Goal: Task Accomplishment & Management: Manage account settings

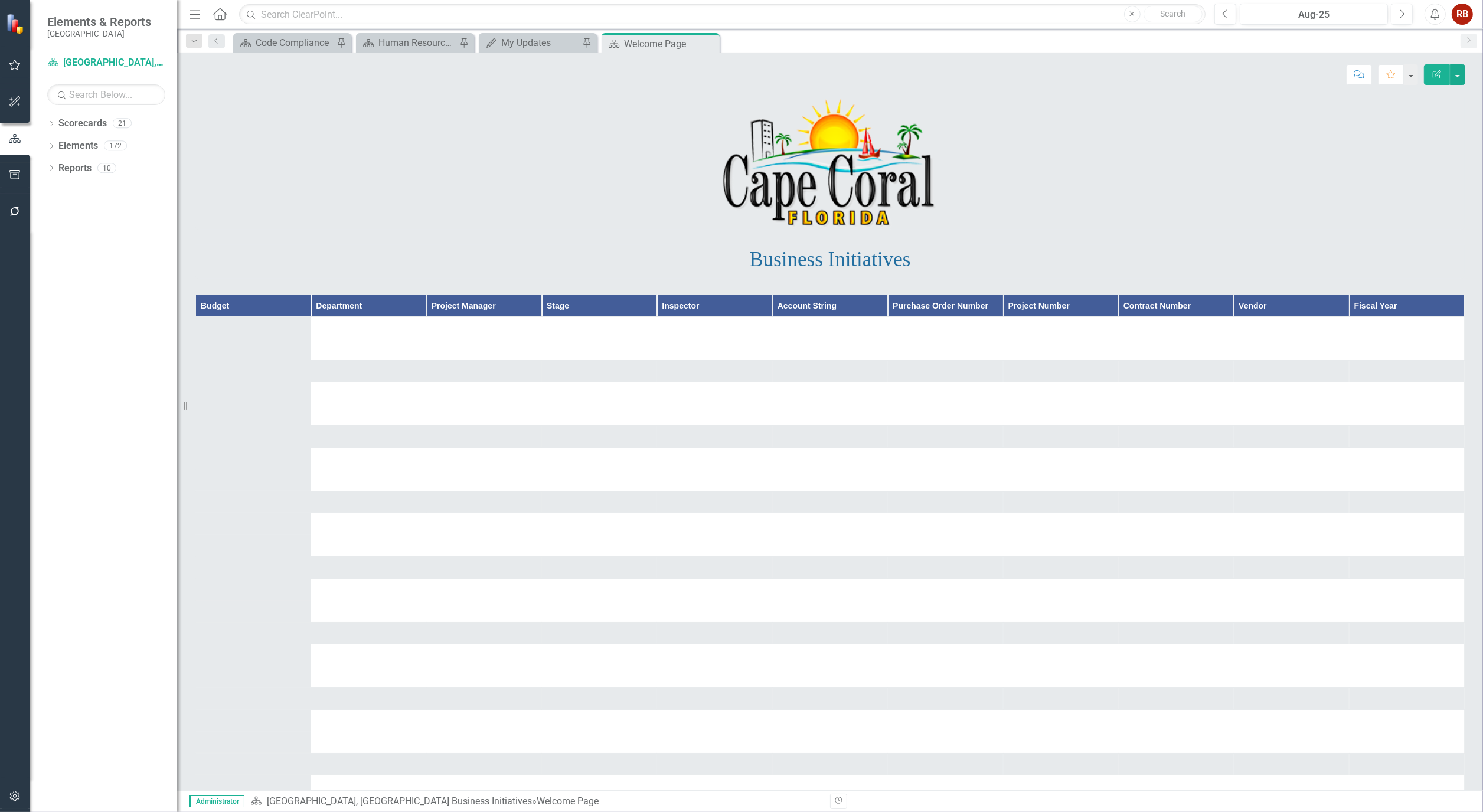
click at [19, 795] on icon "button" at bounding box center [15, 796] width 13 height 10
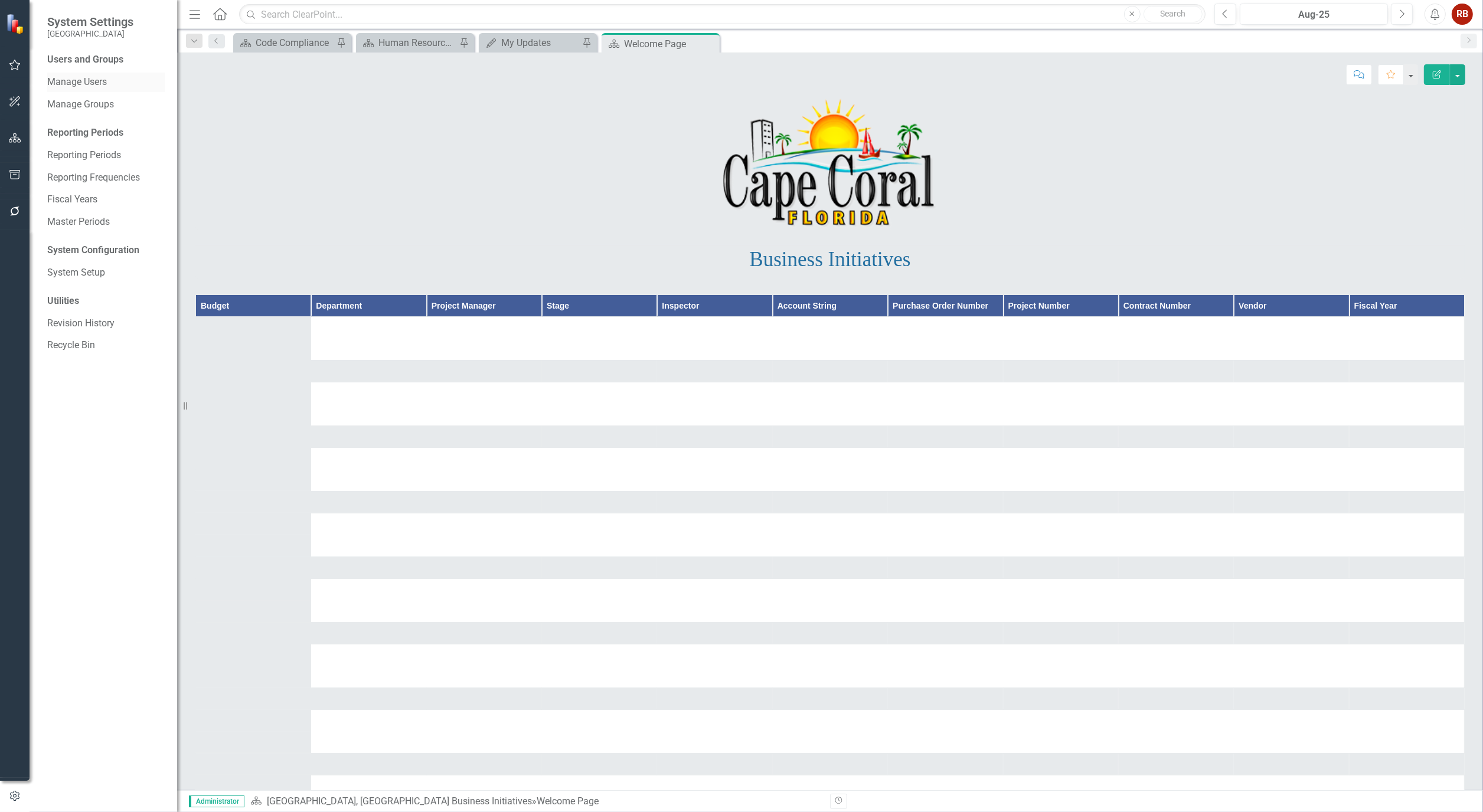
click at [56, 73] on div "Manage Users" at bounding box center [106, 82] width 118 height 19
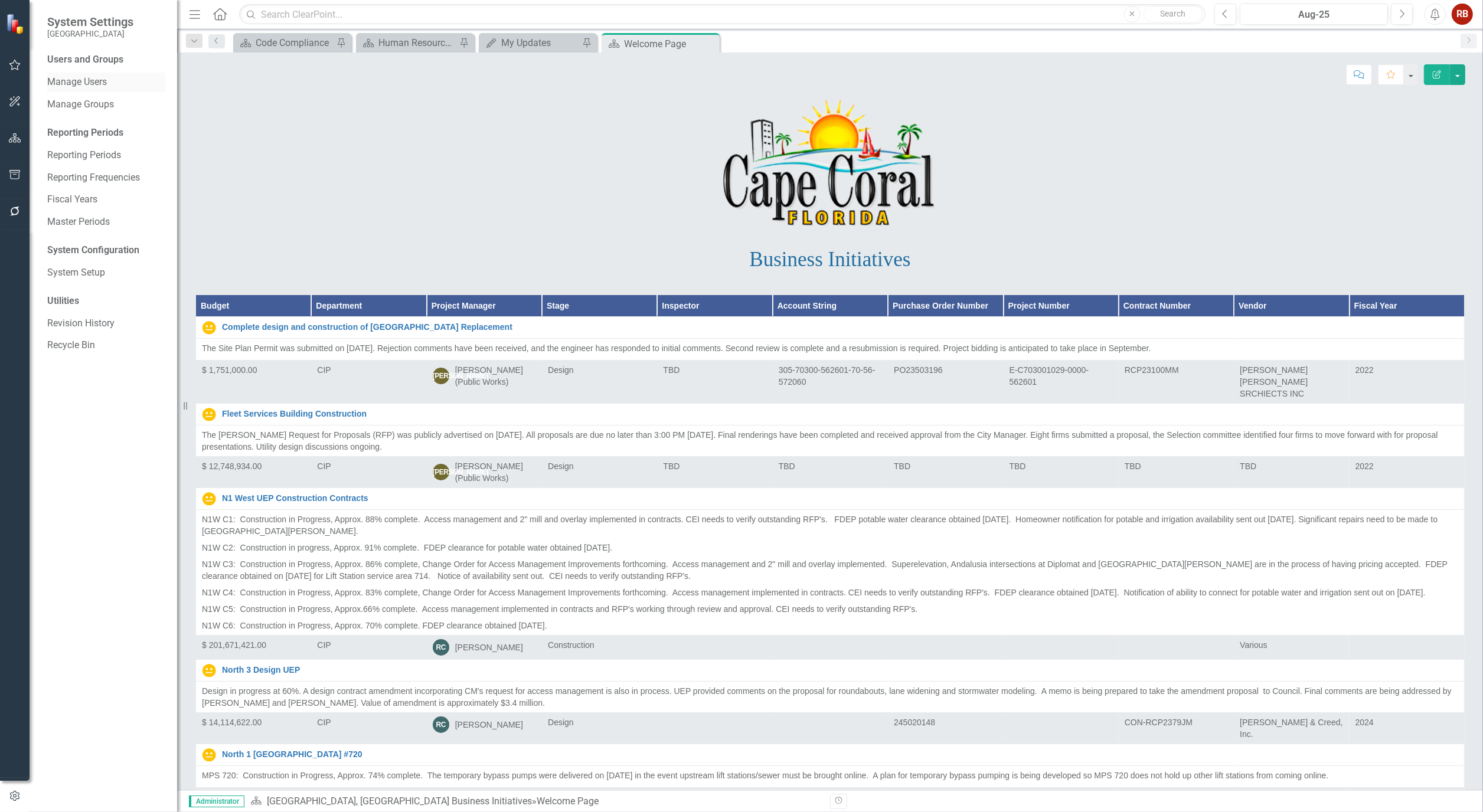
click at [74, 73] on div "Manage Users" at bounding box center [106, 82] width 118 height 19
click at [75, 76] on link "Manage Users" at bounding box center [106, 82] width 118 height 14
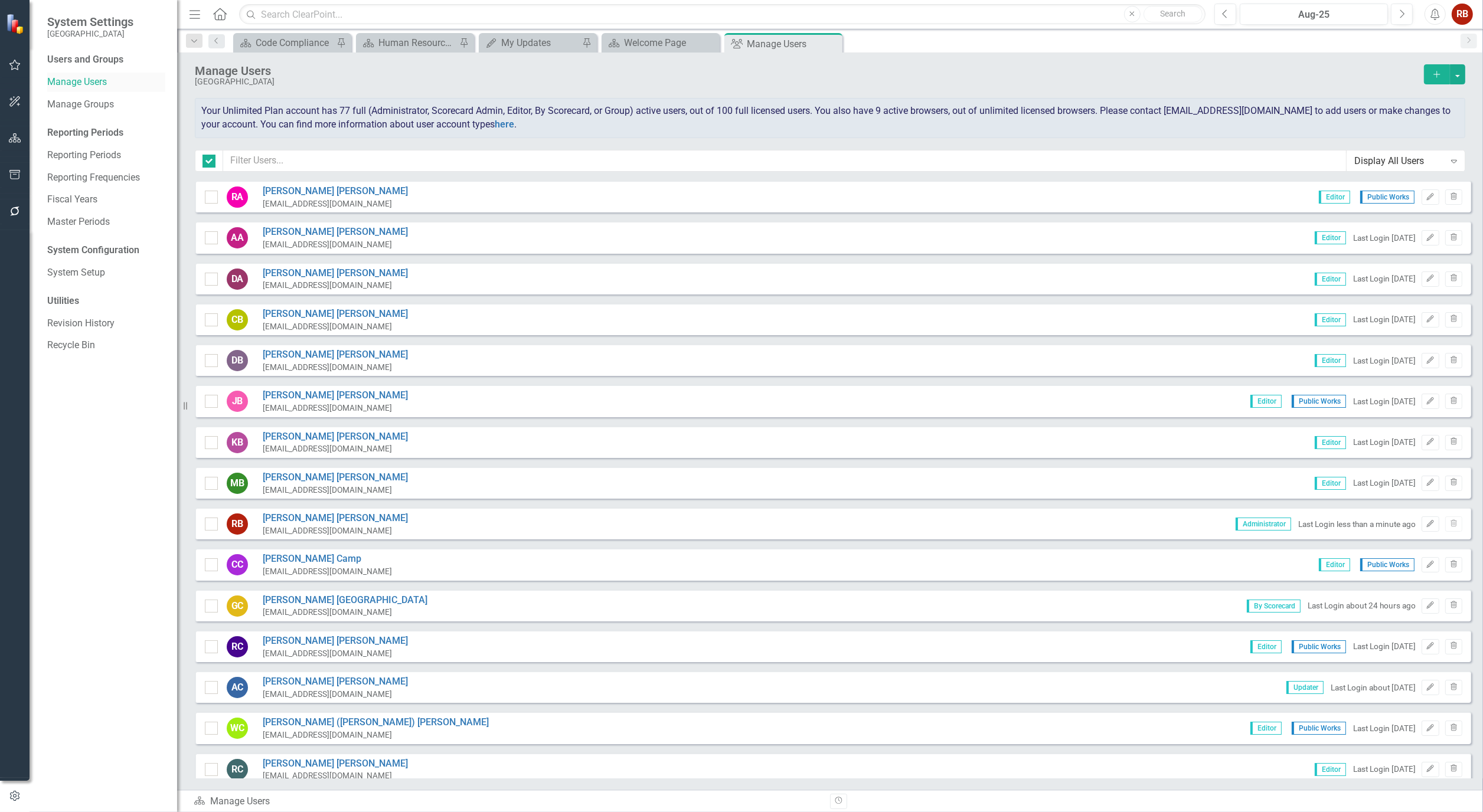
checkbox input "false"
click at [393, 165] on input "text" at bounding box center [785, 161] width 1123 height 22
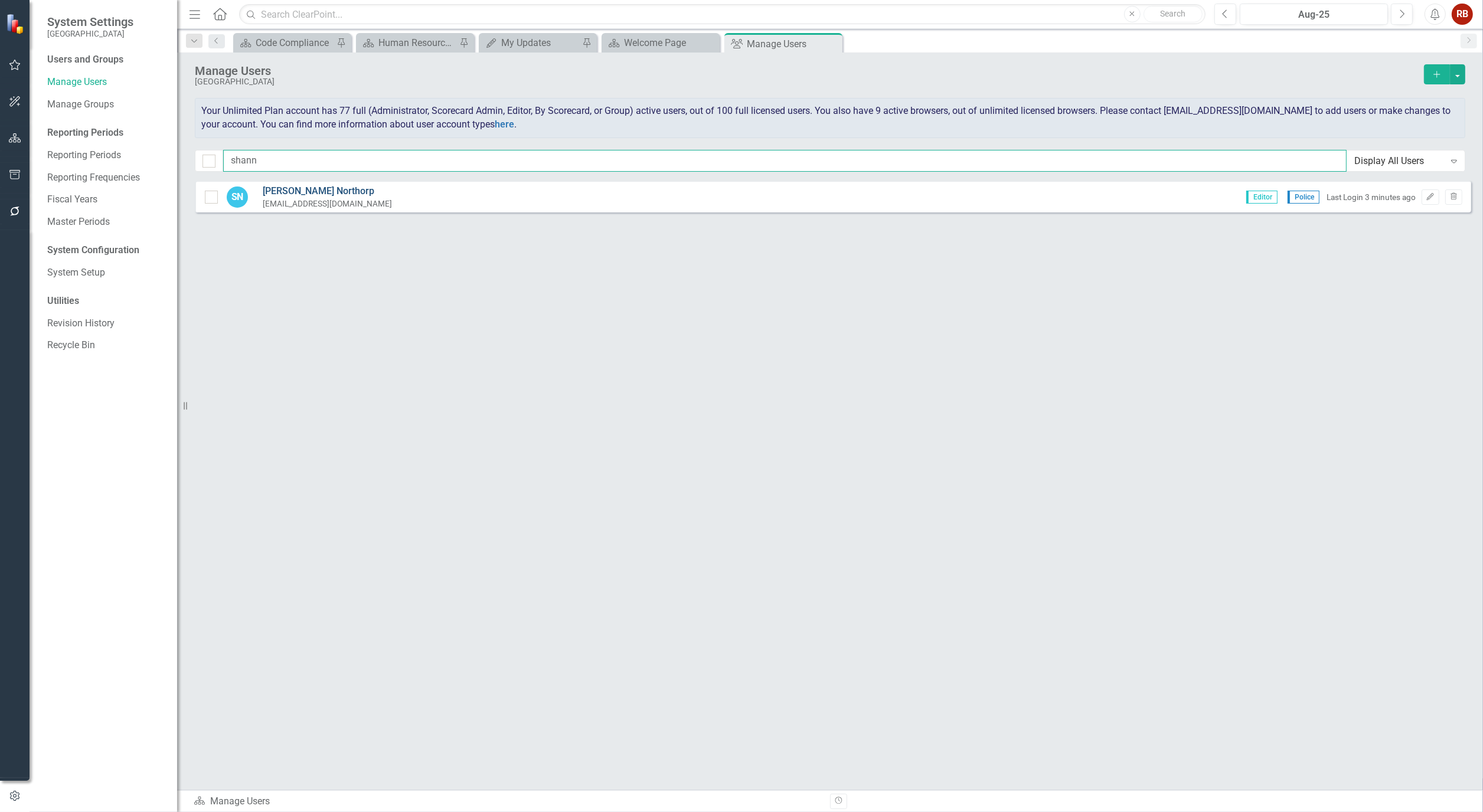
type input "shann"
click at [318, 191] on link "[PERSON_NAME]" at bounding box center [327, 191] width 129 height 14
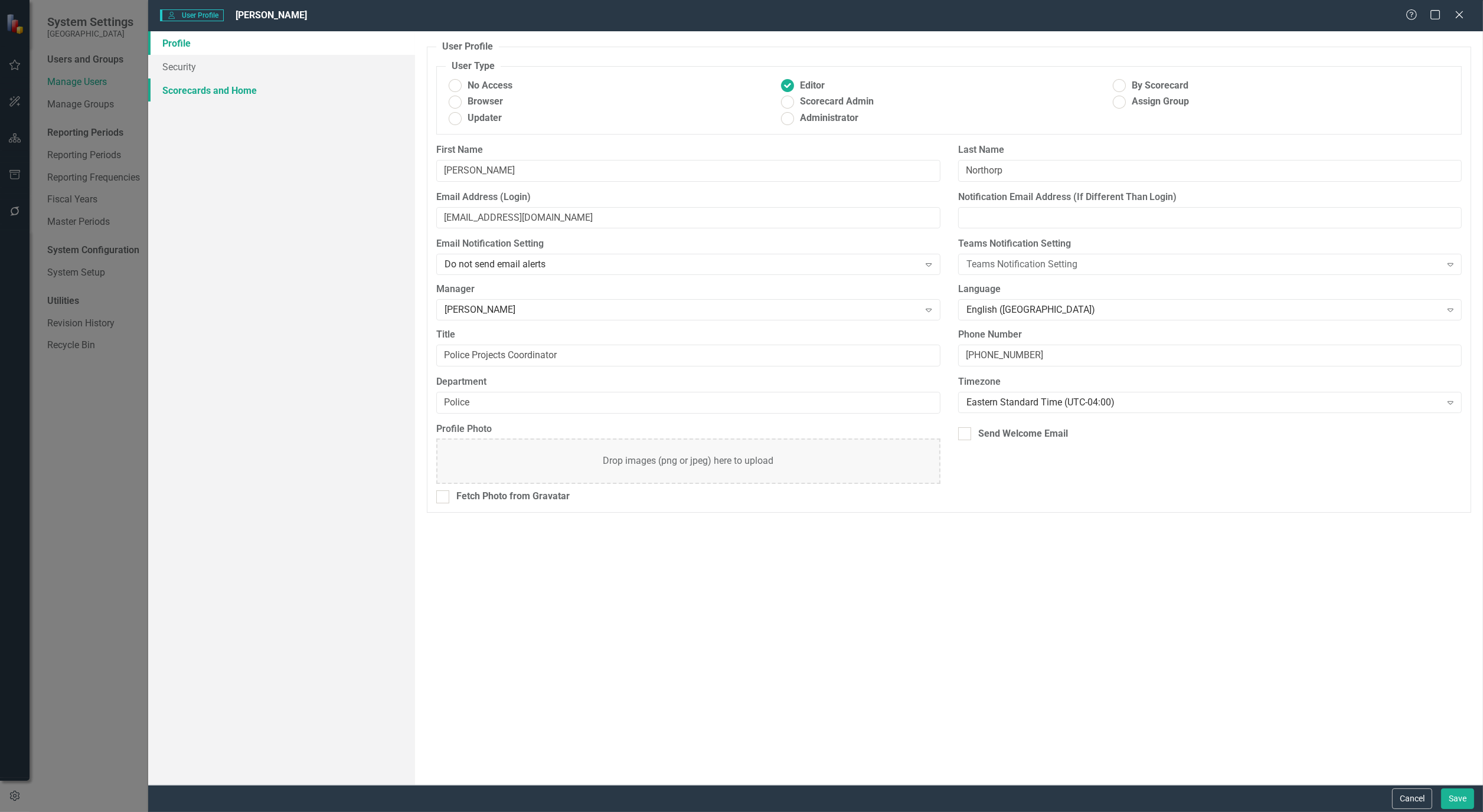
click at [234, 95] on link "Scorecards and Home" at bounding box center [282, 90] width 267 height 23
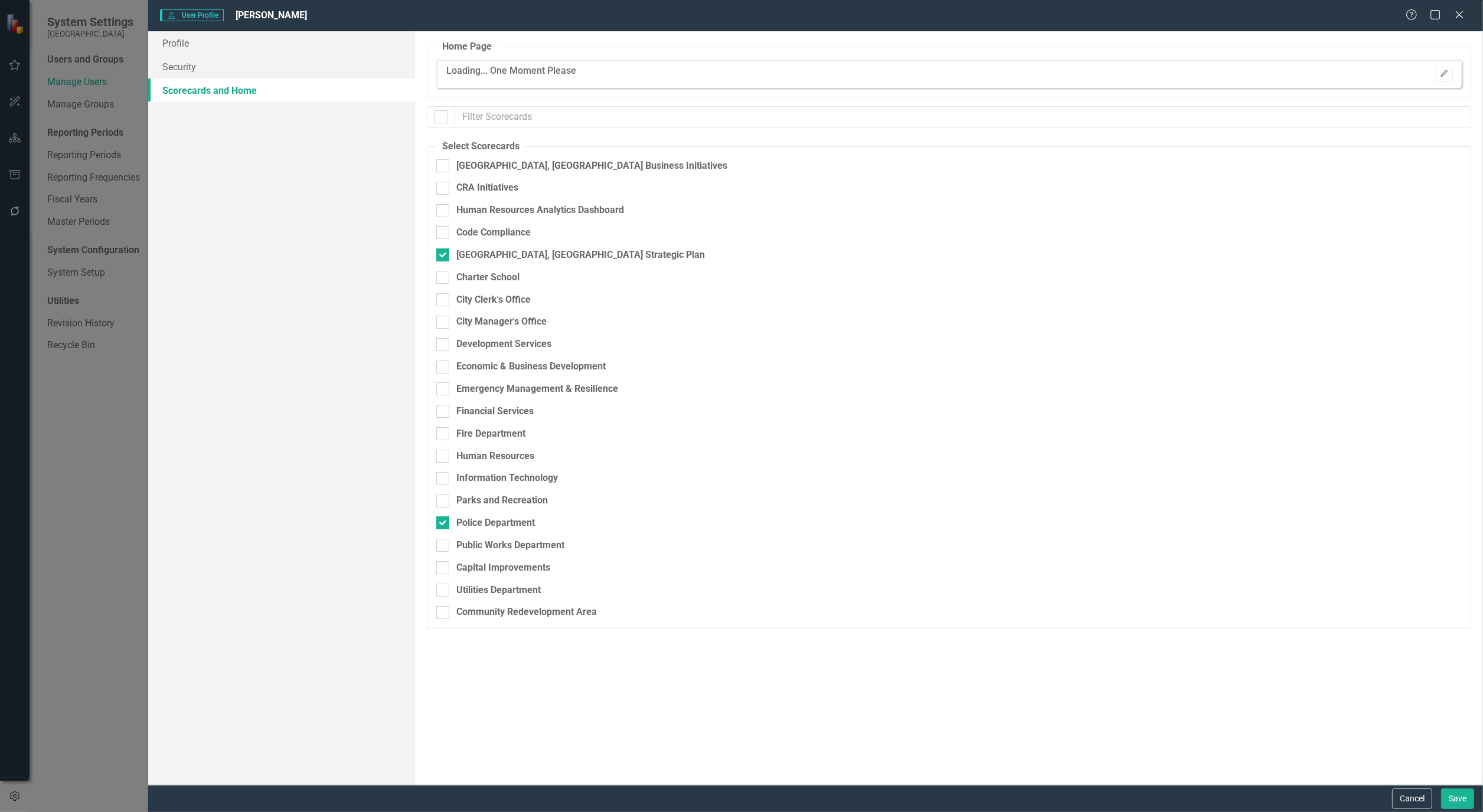
checkbox input "false"
click at [181, 64] on link "Security" at bounding box center [282, 66] width 267 height 23
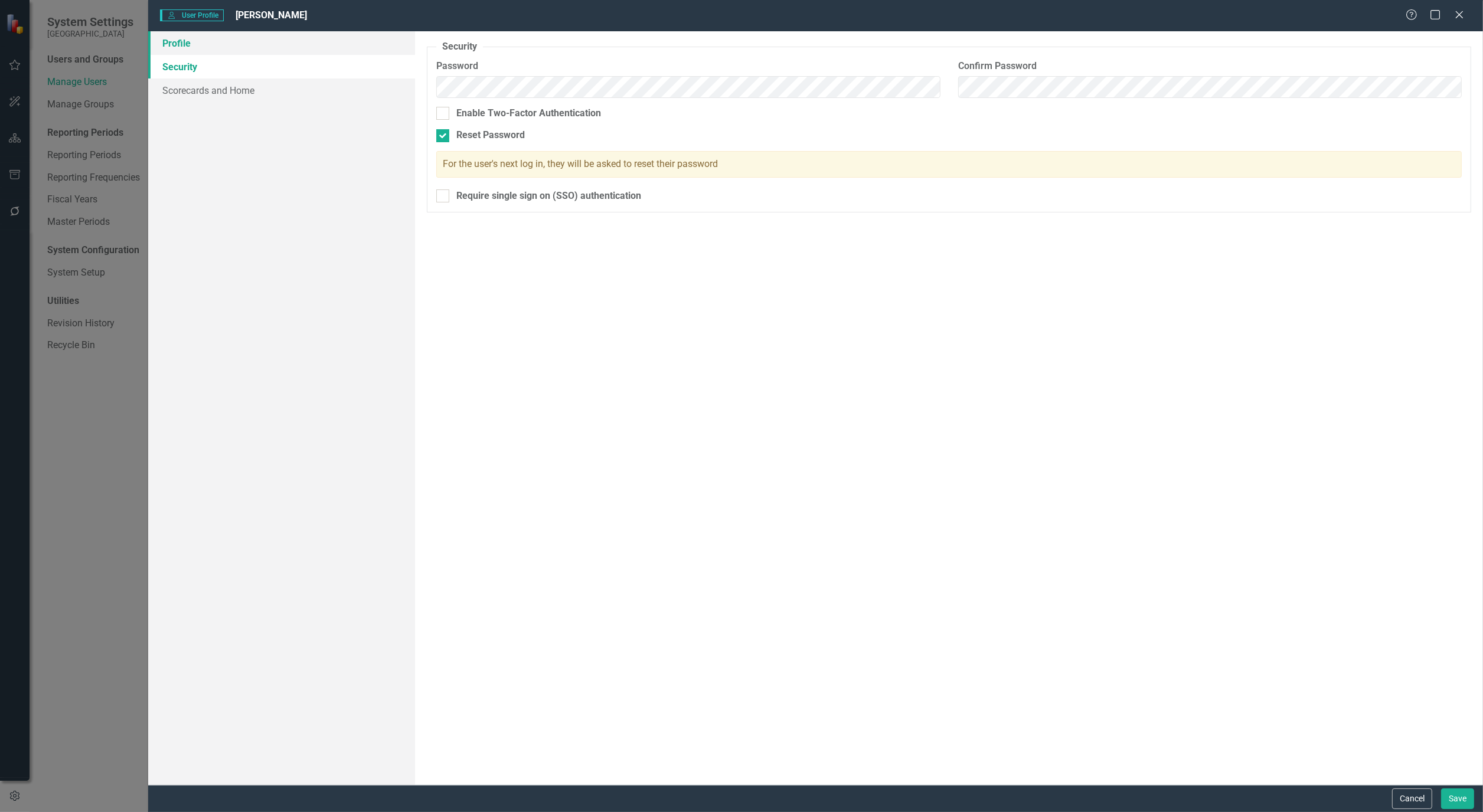
click at [180, 44] on link "Profile" at bounding box center [282, 43] width 267 height 23
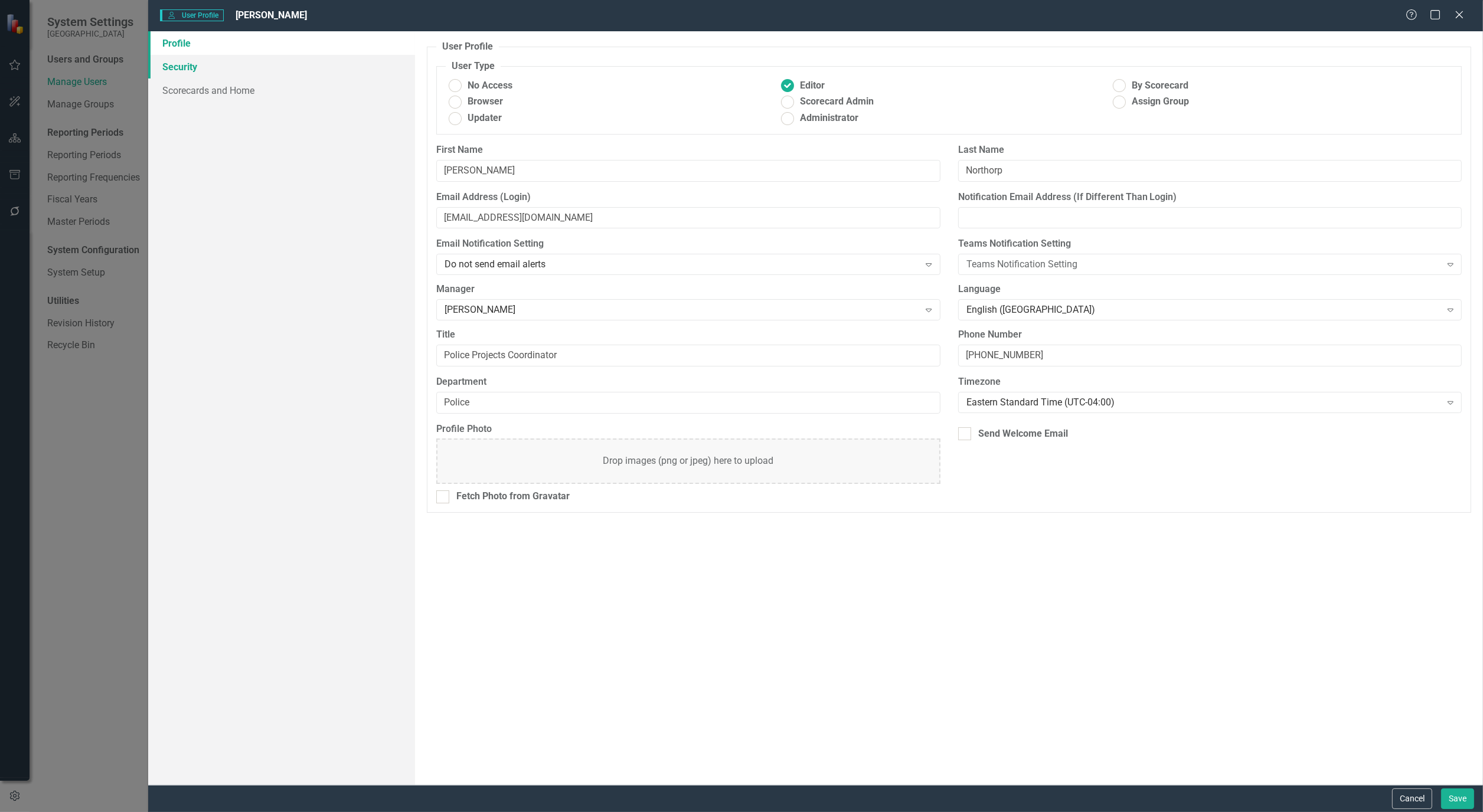
click at [181, 77] on link "Security" at bounding box center [282, 66] width 267 height 23
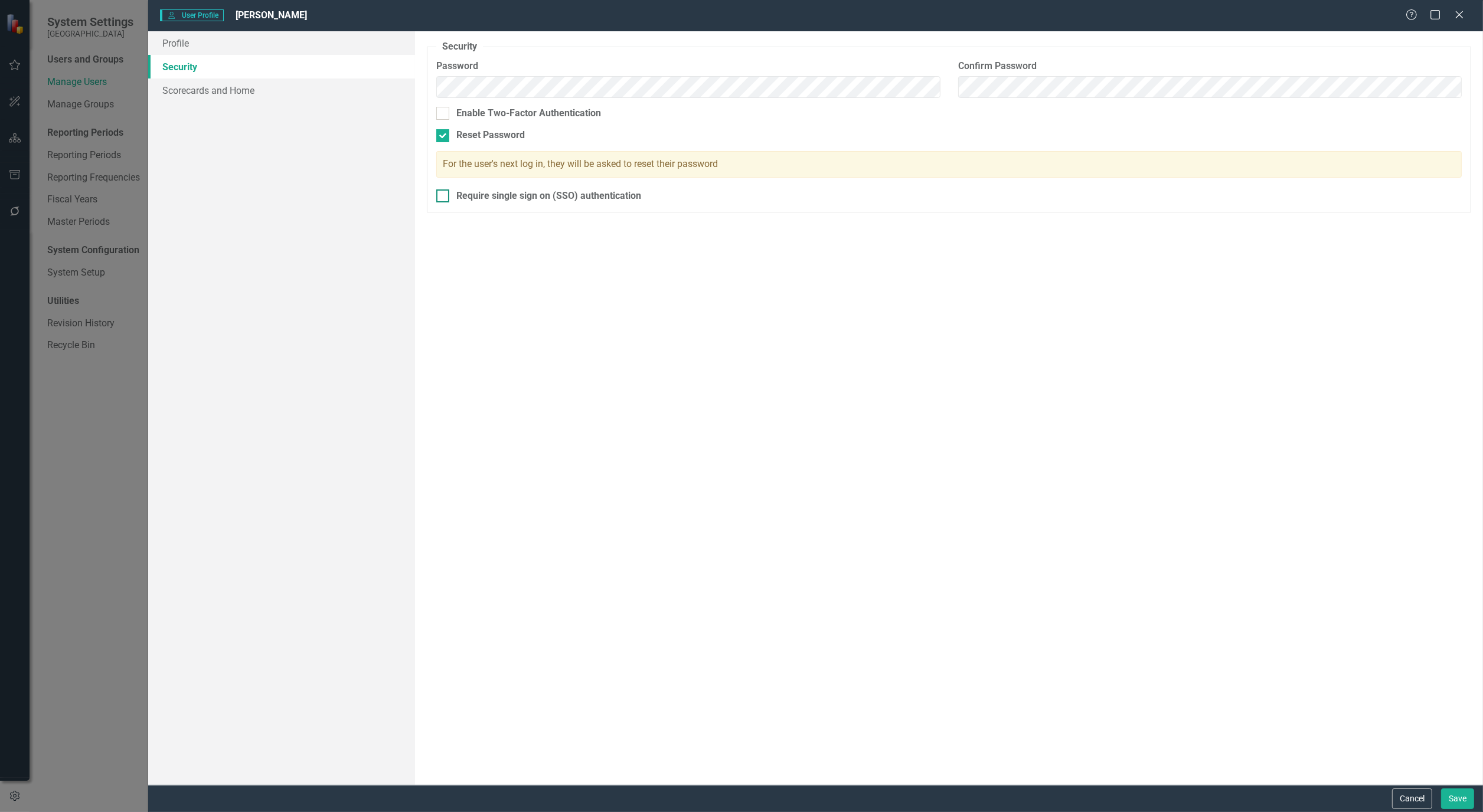
click at [446, 199] on div at bounding box center [443, 196] width 13 height 13
click at [444, 197] on input "Require single sign on (SSO) authentication" at bounding box center [440, 193] width 8 height 8
checkbox input "true"
click at [1453, 792] on button "Save" at bounding box center [1457, 798] width 33 height 20
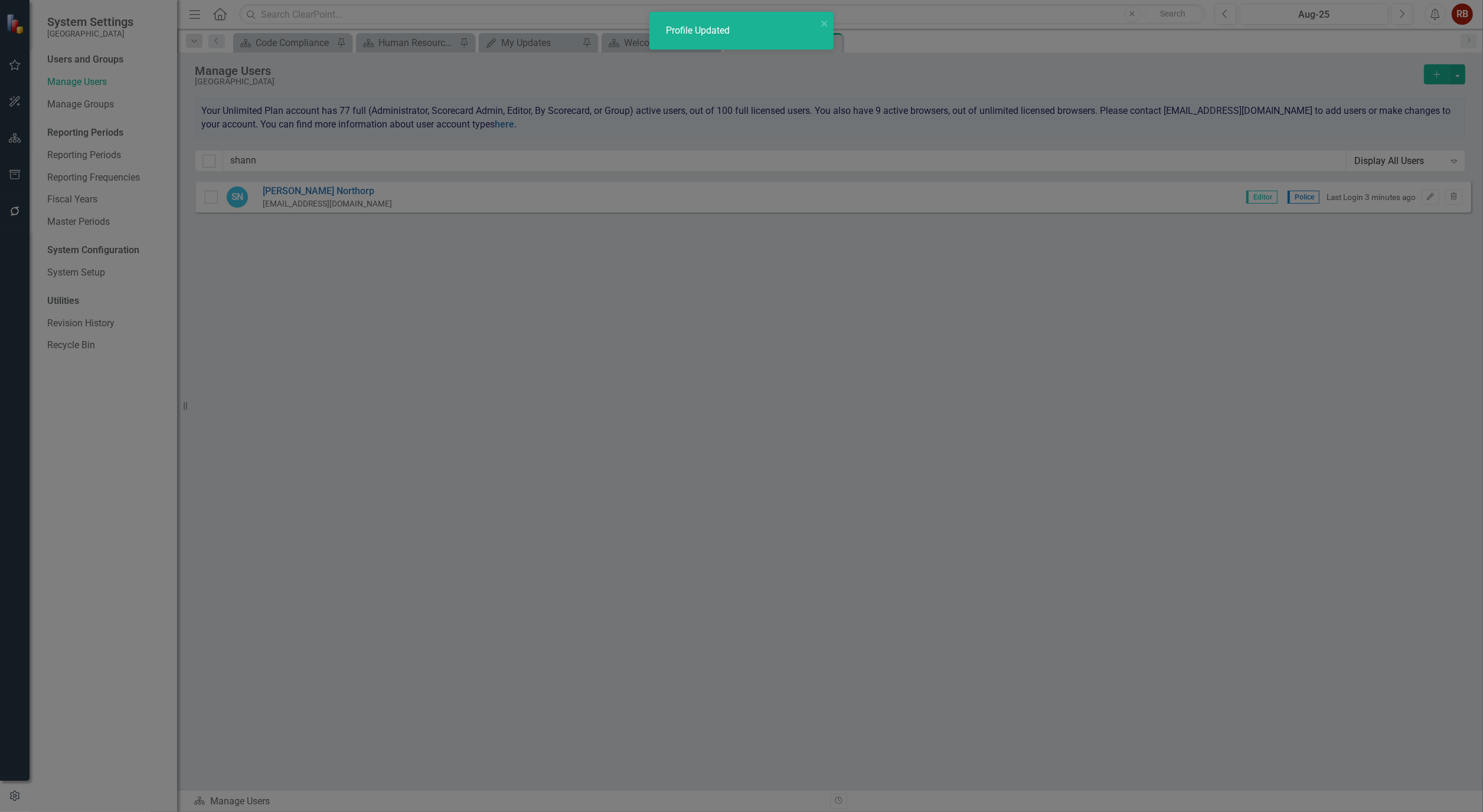
checkbox input "false"
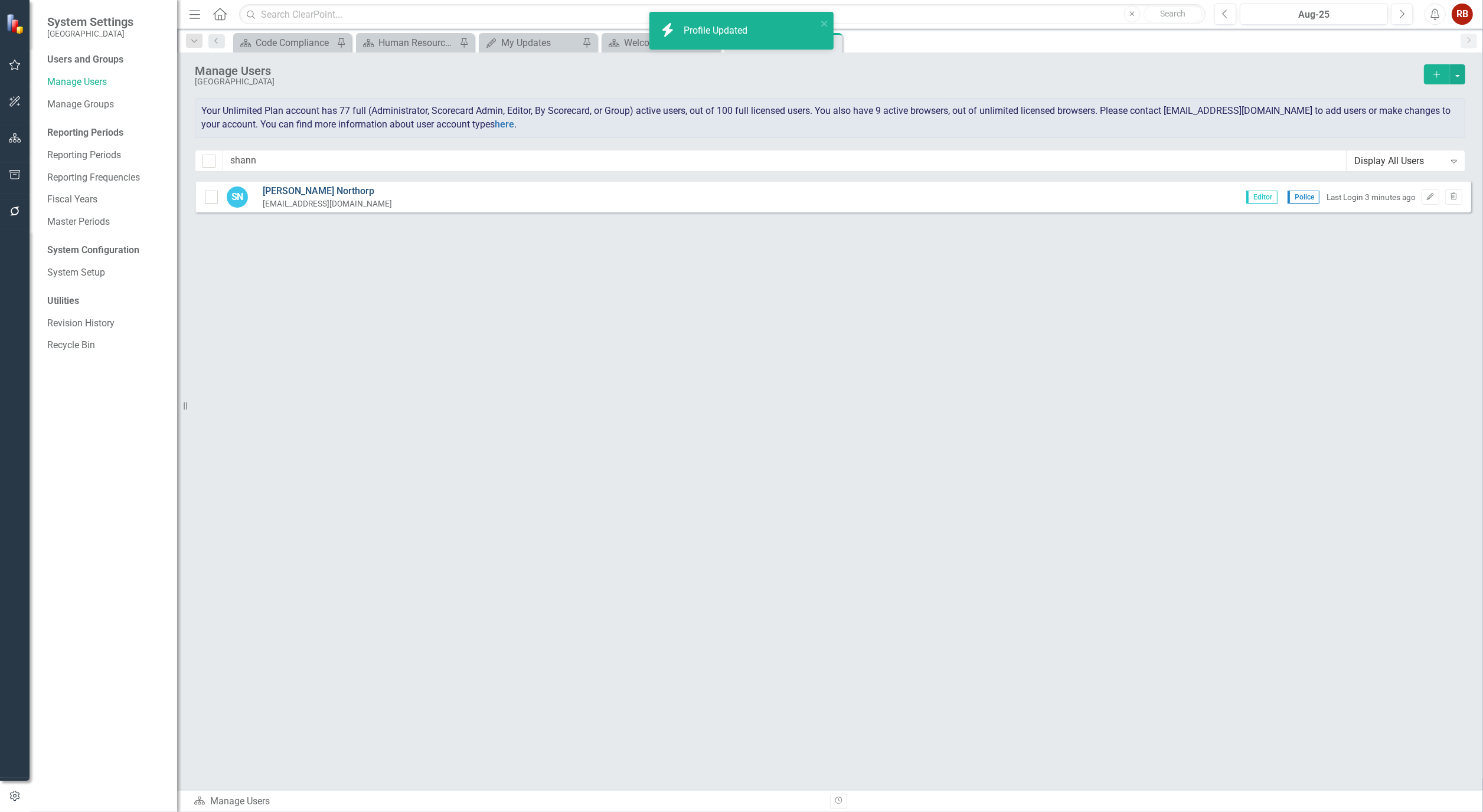
click at [315, 192] on link "[PERSON_NAME]" at bounding box center [327, 191] width 129 height 14
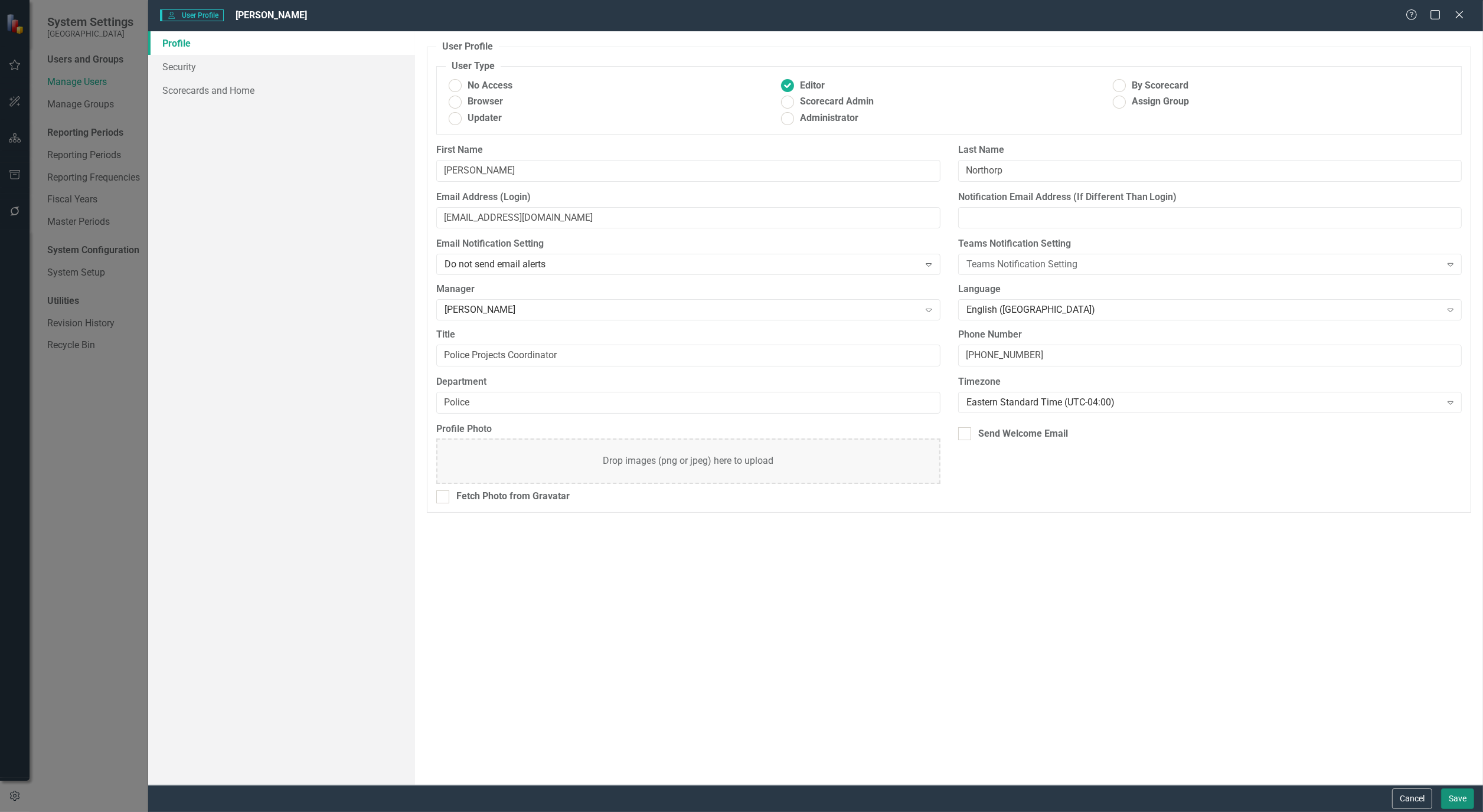
click at [1452, 795] on button "Save" at bounding box center [1457, 798] width 33 height 20
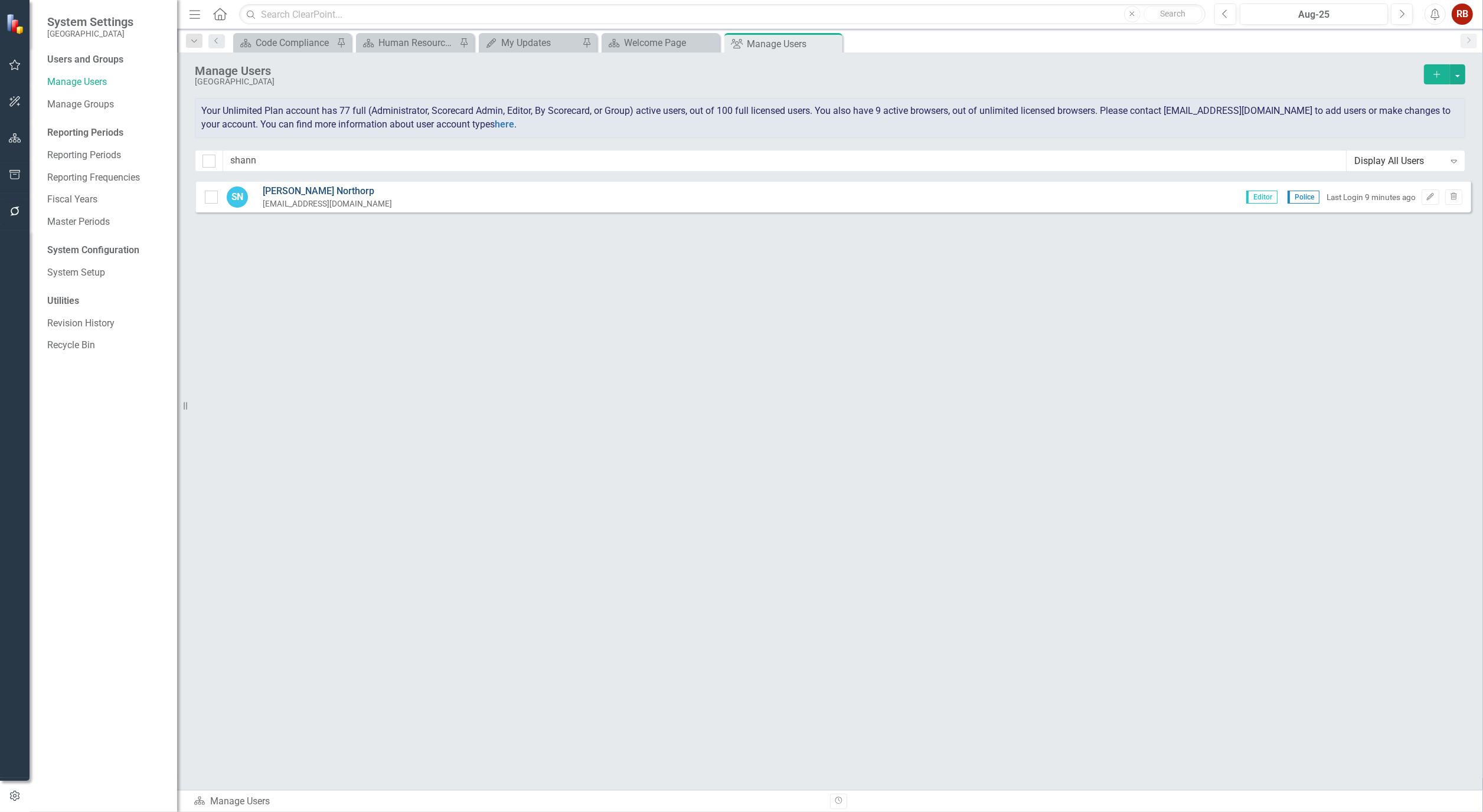
click at [304, 192] on link "[PERSON_NAME]" at bounding box center [327, 191] width 129 height 14
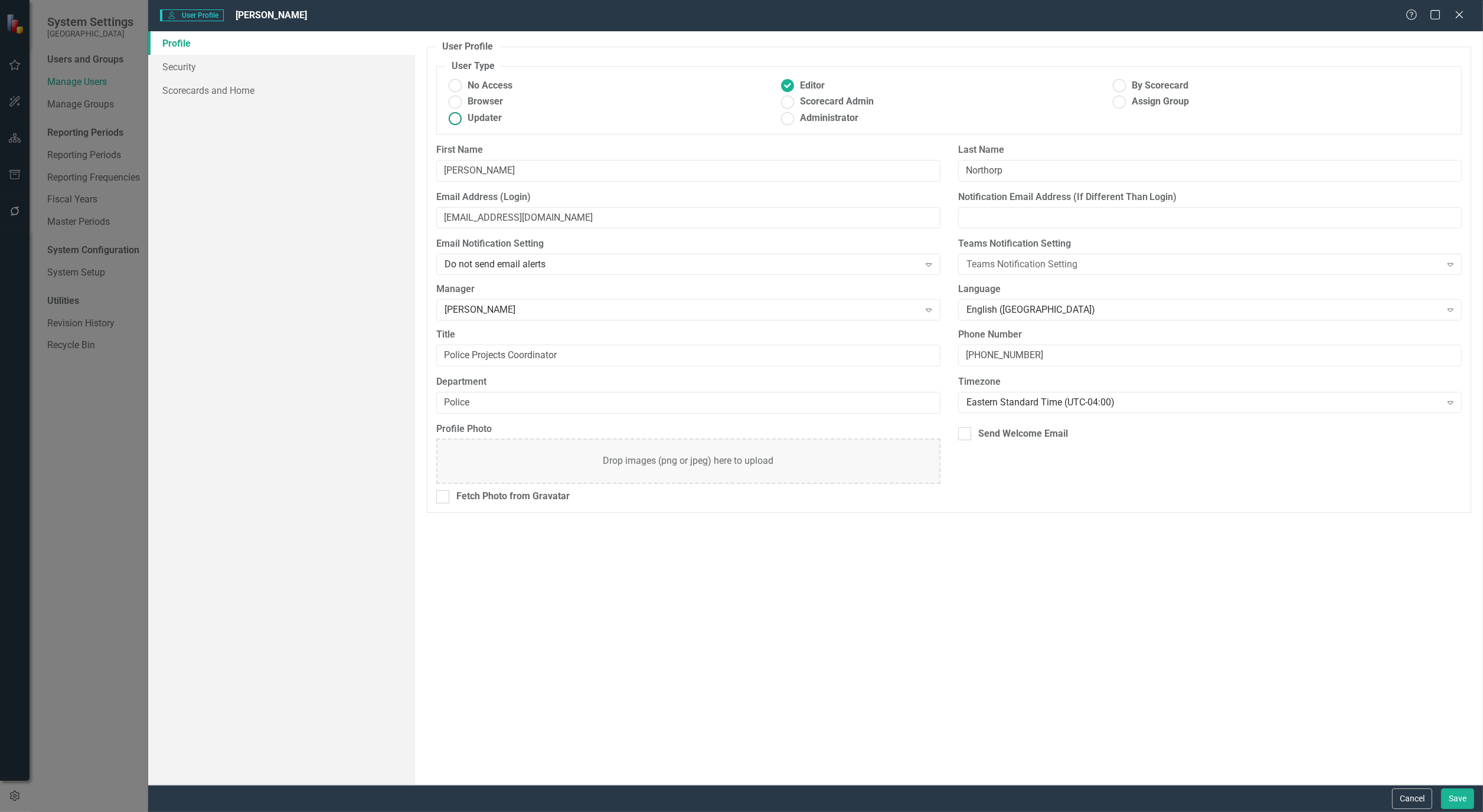
click at [458, 117] on ins at bounding box center [455, 118] width 18 height 18
click at [458, 117] on input "Updater" at bounding box center [455, 118] width 18 height 18
radio input "true"
click at [1448, 800] on button "Save" at bounding box center [1457, 798] width 33 height 20
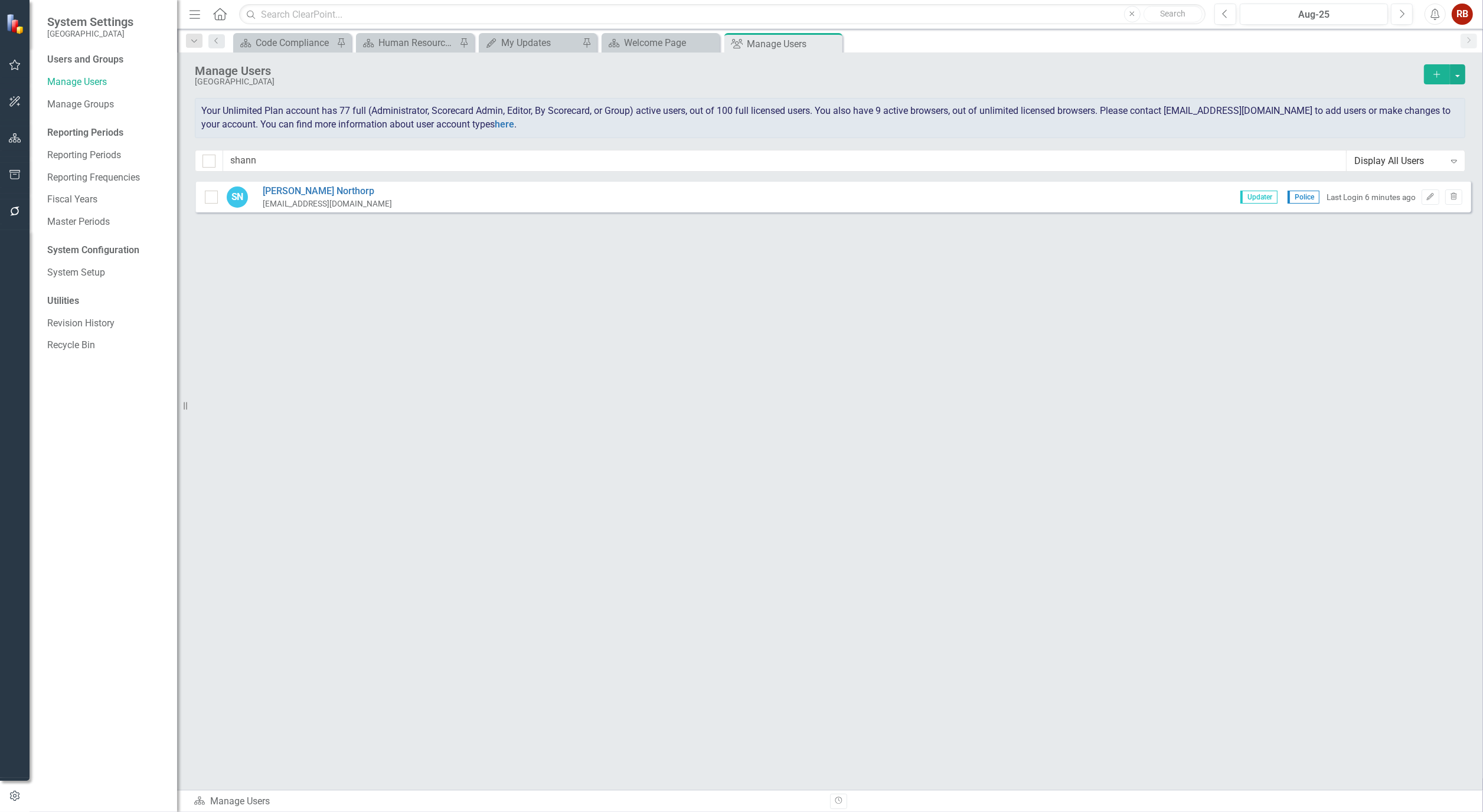
click at [1097, 629] on div "Sorry, no results found. SN [PERSON_NAME] [EMAIL_ADDRESS][DOMAIN_NAME] Updater …" at bounding box center [830, 480] width 1306 height 598
click at [322, 189] on link "[PERSON_NAME]" at bounding box center [327, 191] width 129 height 14
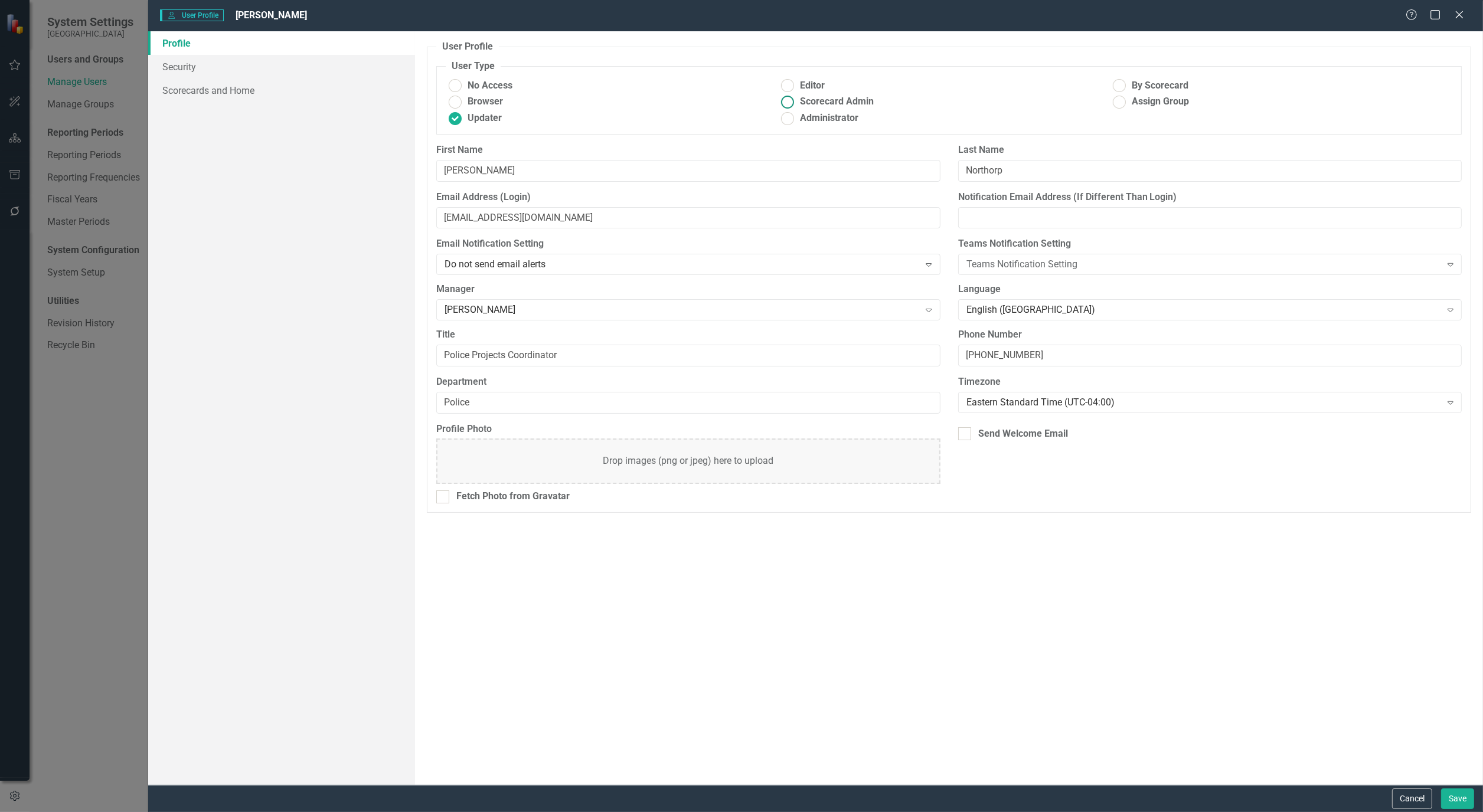
click at [827, 103] on span "Scorecard Admin" at bounding box center [836, 101] width 74 height 14
click at [797, 103] on input "Scorecard Admin" at bounding box center [788, 101] width 18 height 18
radio input "true"
click at [1455, 799] on button "Save" at bounding box center [1457, 798] width 33 height 20
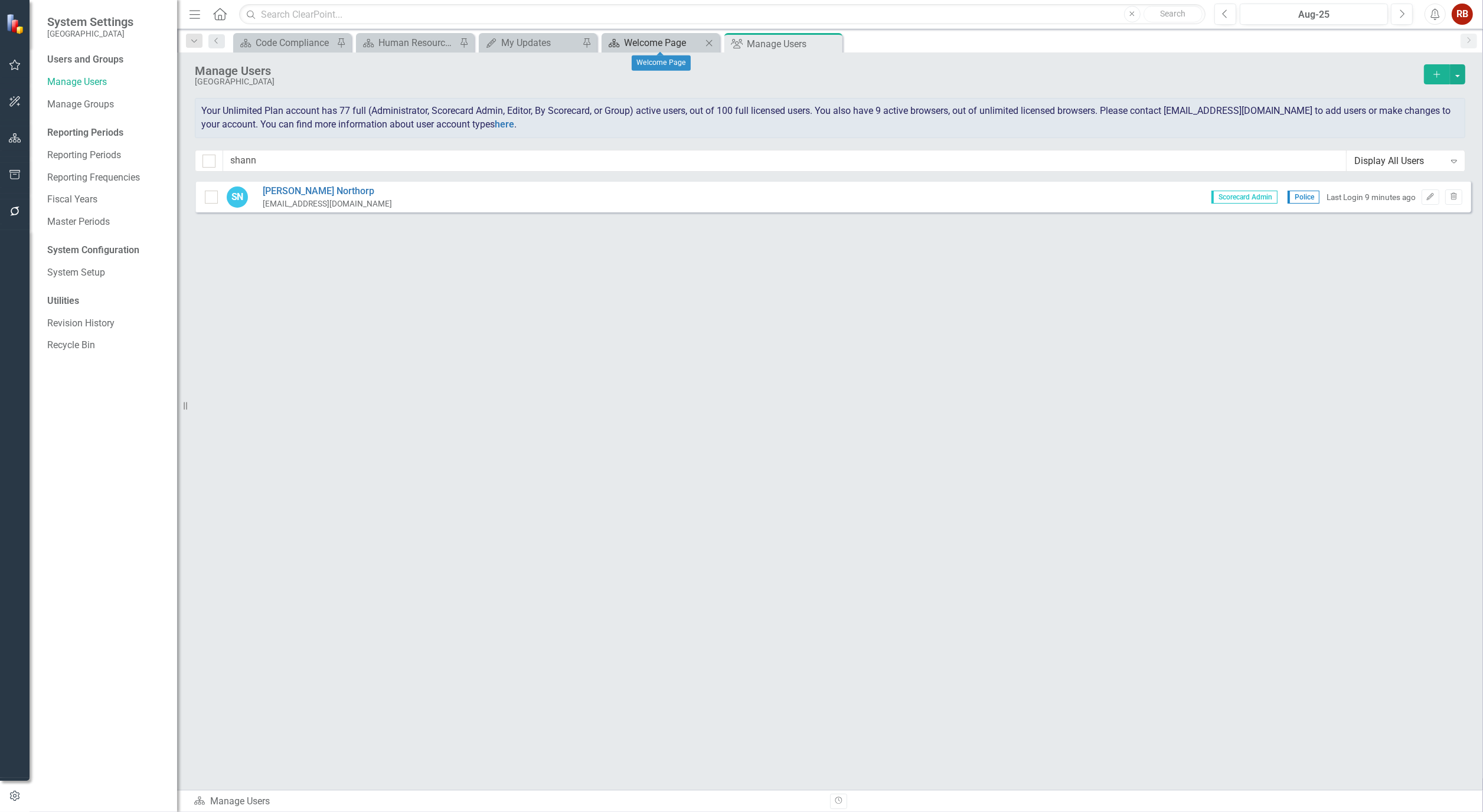
click at [635, 35] on div "Welcome Page" at bounding box center [663, 43] width 78 height 15
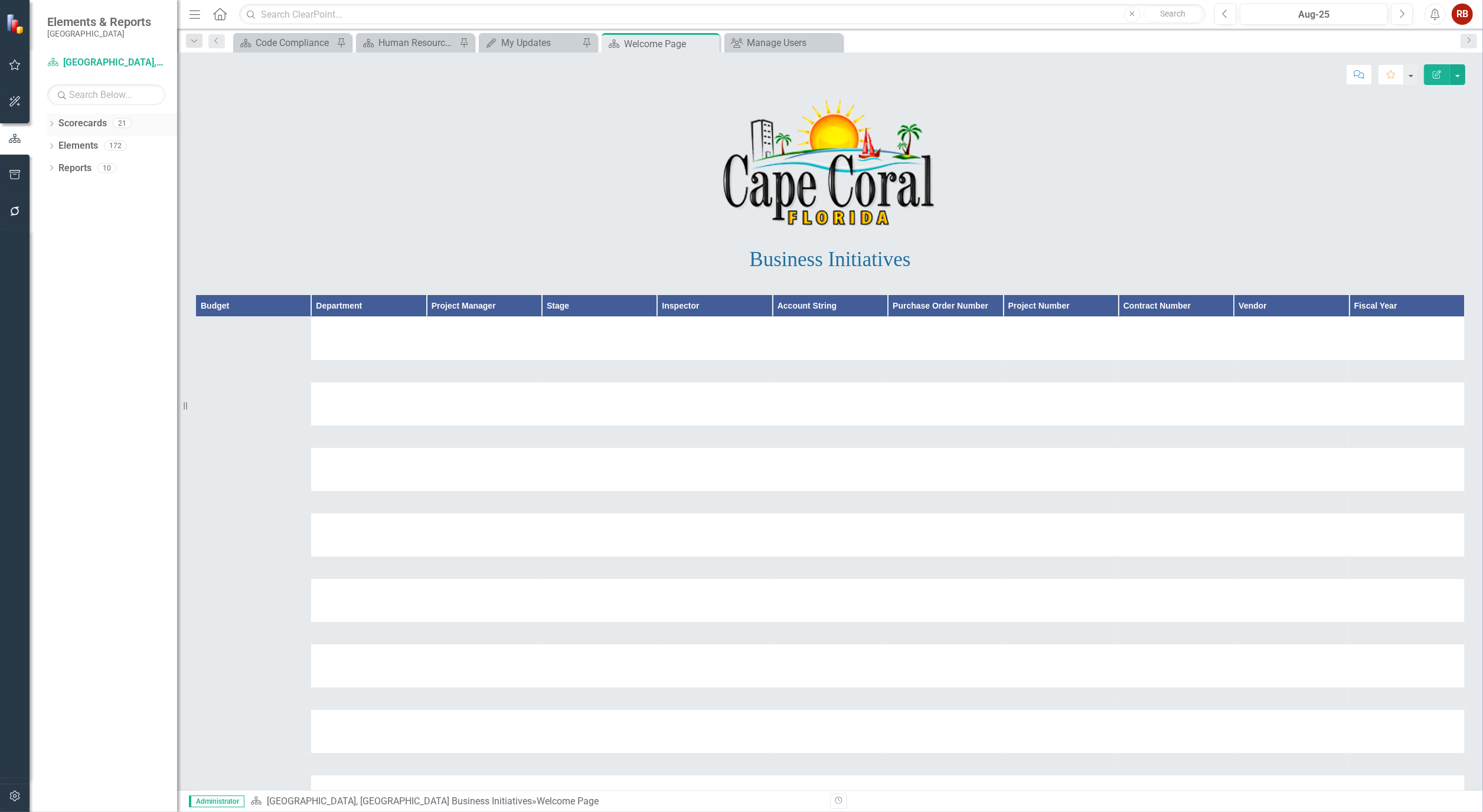
click at [50, 120] on div "Dropdown" at bounding box center [52, 125] width 8 height 10
click at [55, 162] on div "Dropdown [GEOGRAPHIC_DATA], [GEOGRAPHIC_DATA] Strategic Plan" at bounding box center [115, 168] width 124 height 19
click at [58, 166] on icon "Dropdown" at bounding box center [57, 167] width 9 height 7
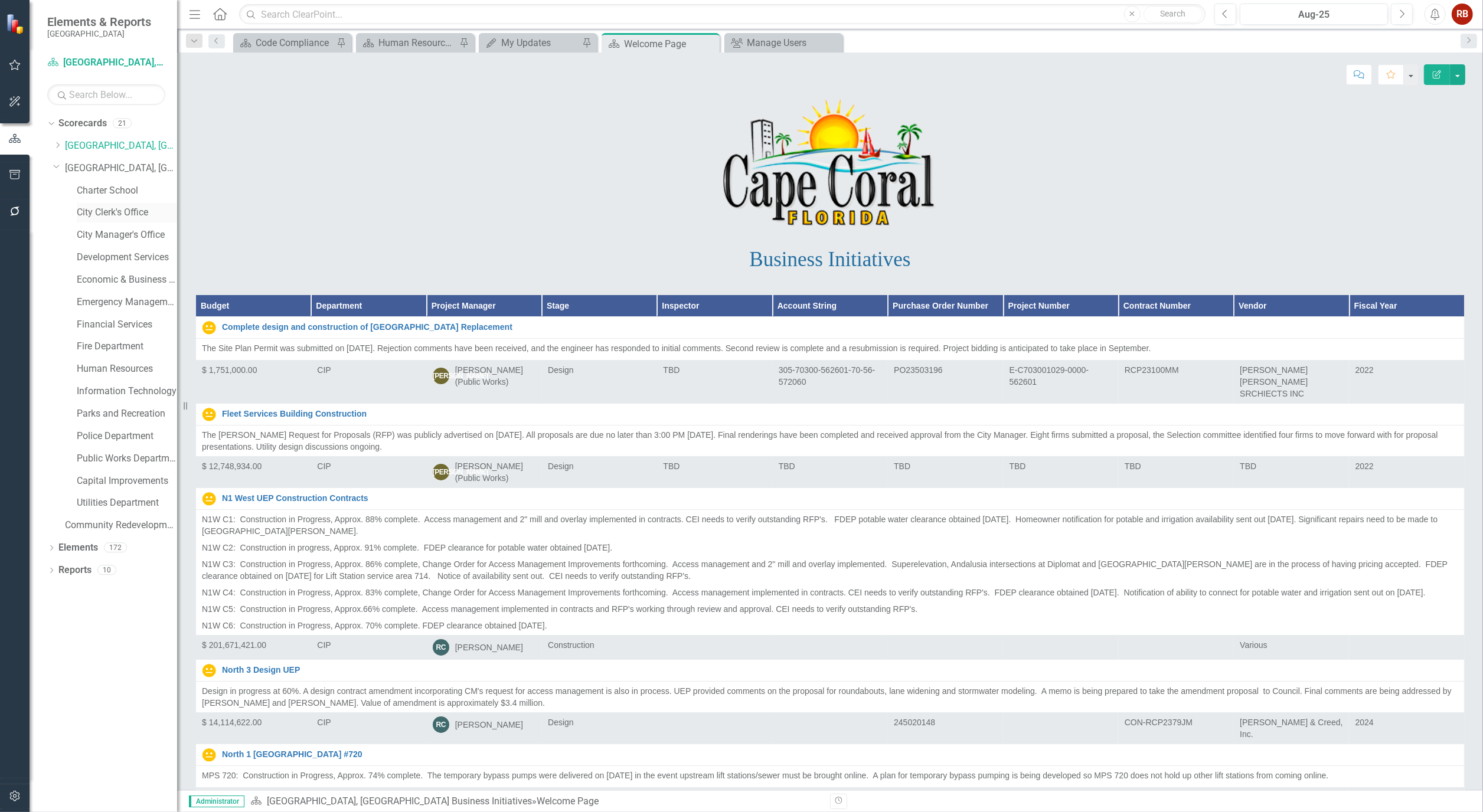
click at [131, 214] on link "City Clerk's Office" at bounding box center [127, 212] width 100 height 14
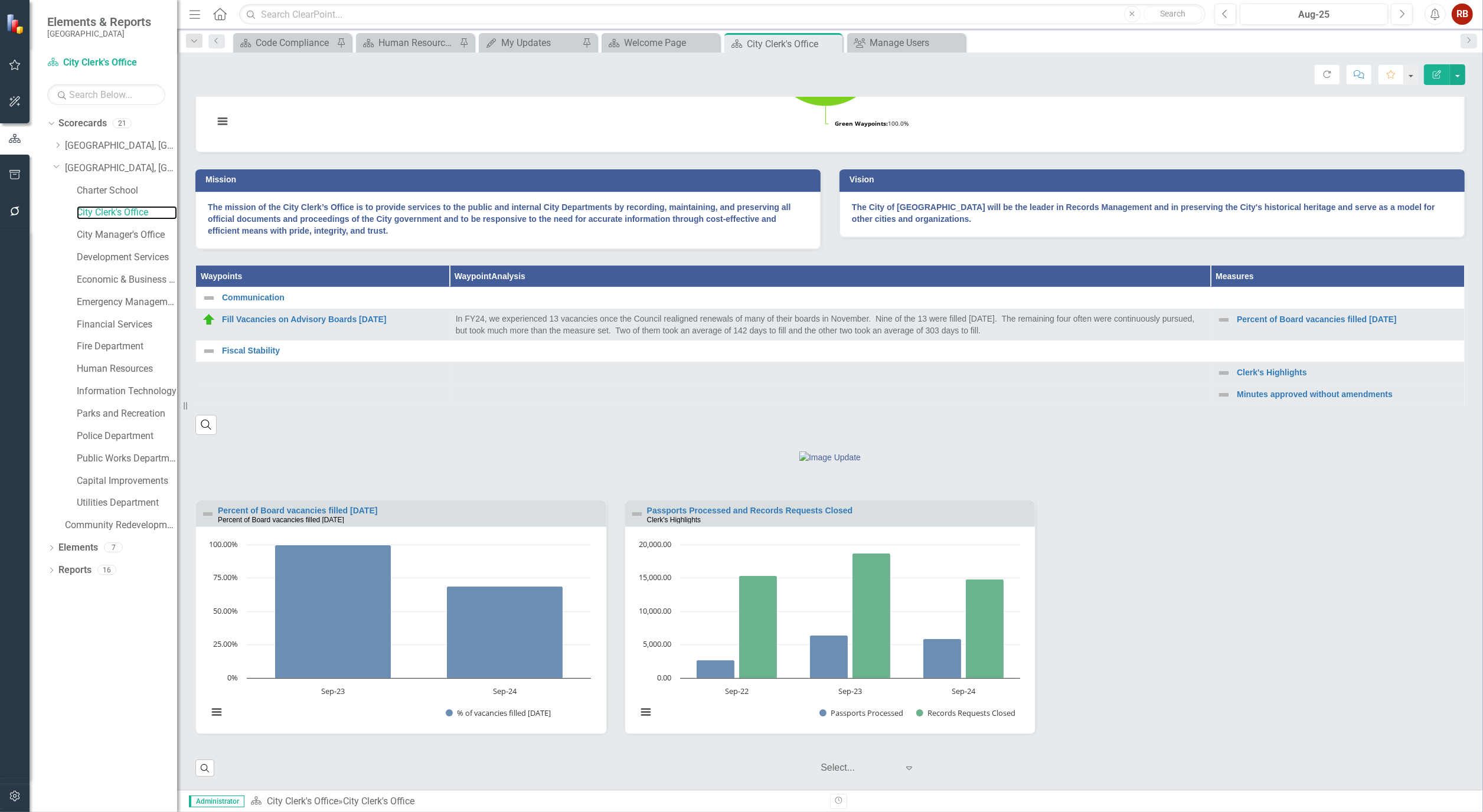
scroll to position [326, 0]
